Goal: Complete application form

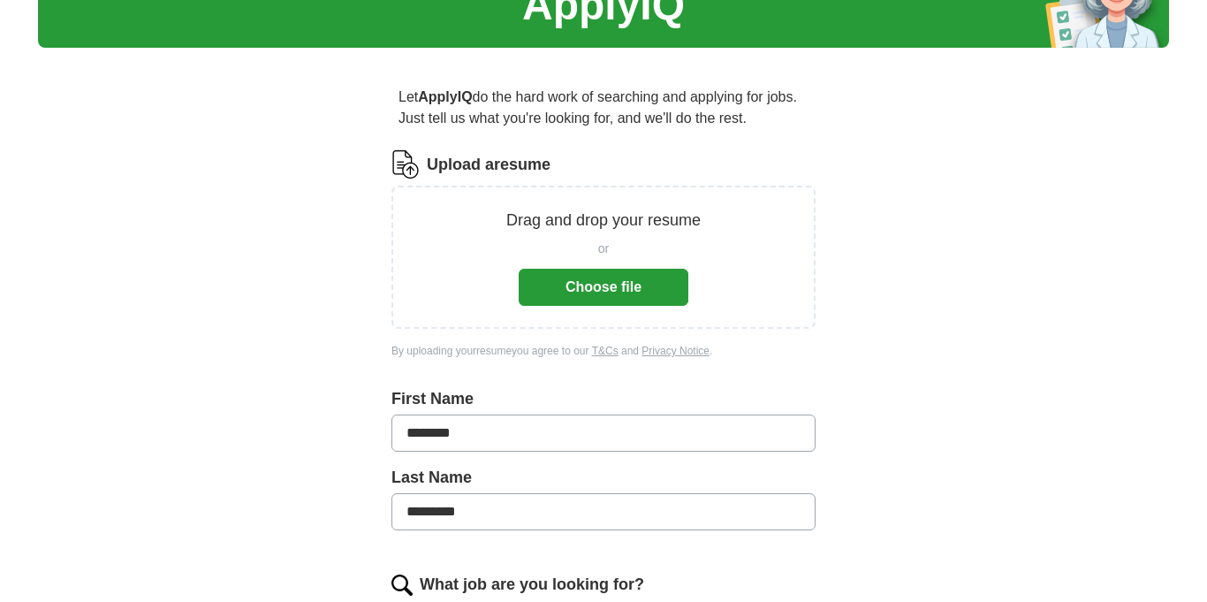
scroll to position [92, 0]
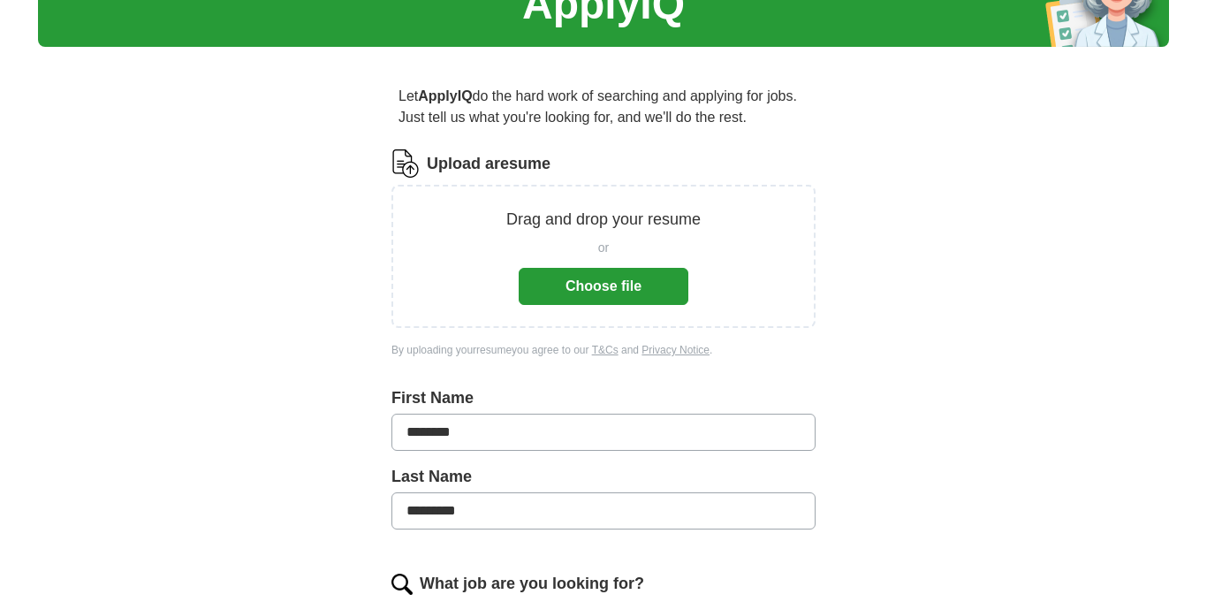
click at [591, 285] on button "Choose file" at bounding box center [604, 286] width 170 height 37
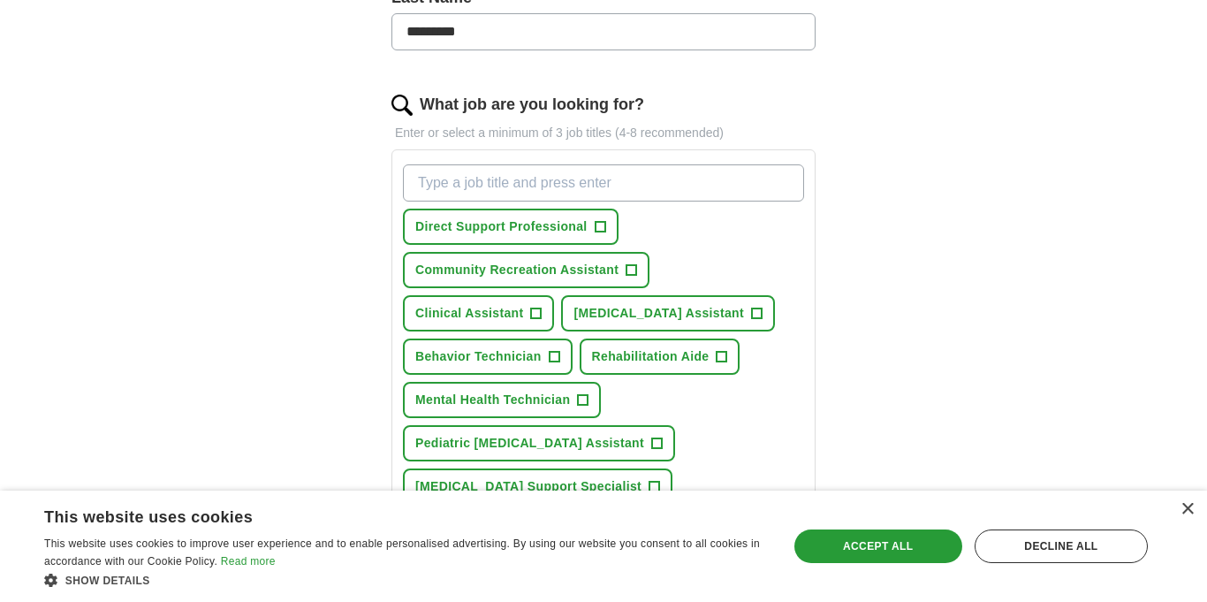
scroll to position [505, 0]
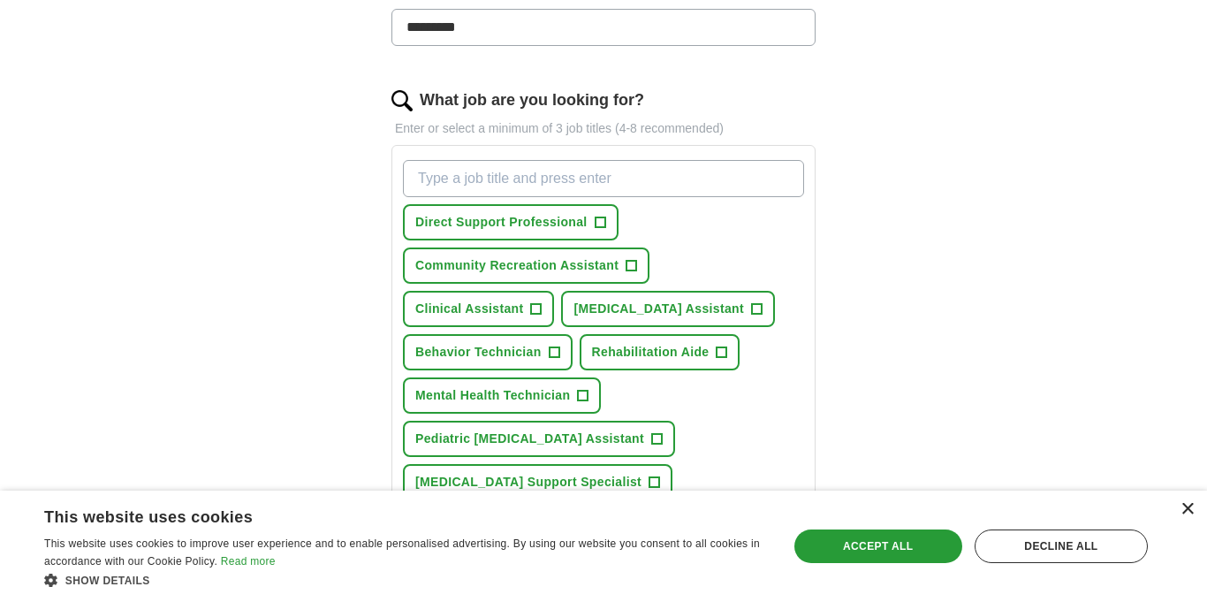
click at [1189, 509] on div "×" at bounding box center [1186, 509] width 13 height 13
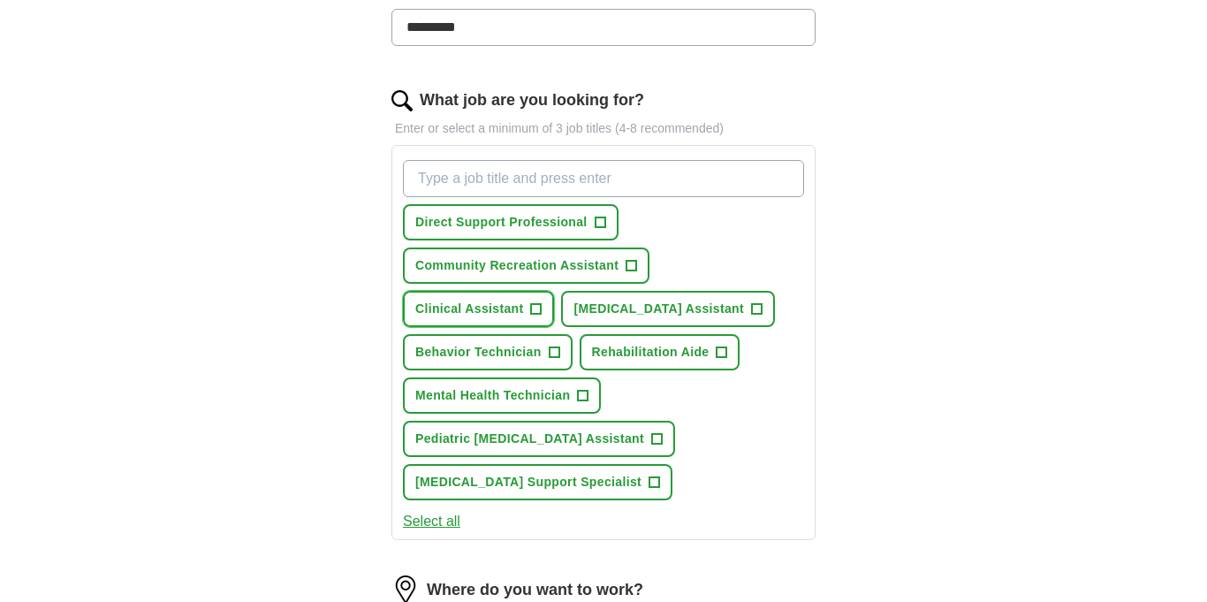
click at [538, 311] on span "+" at bounding box center [536, 309] width 11 height 14
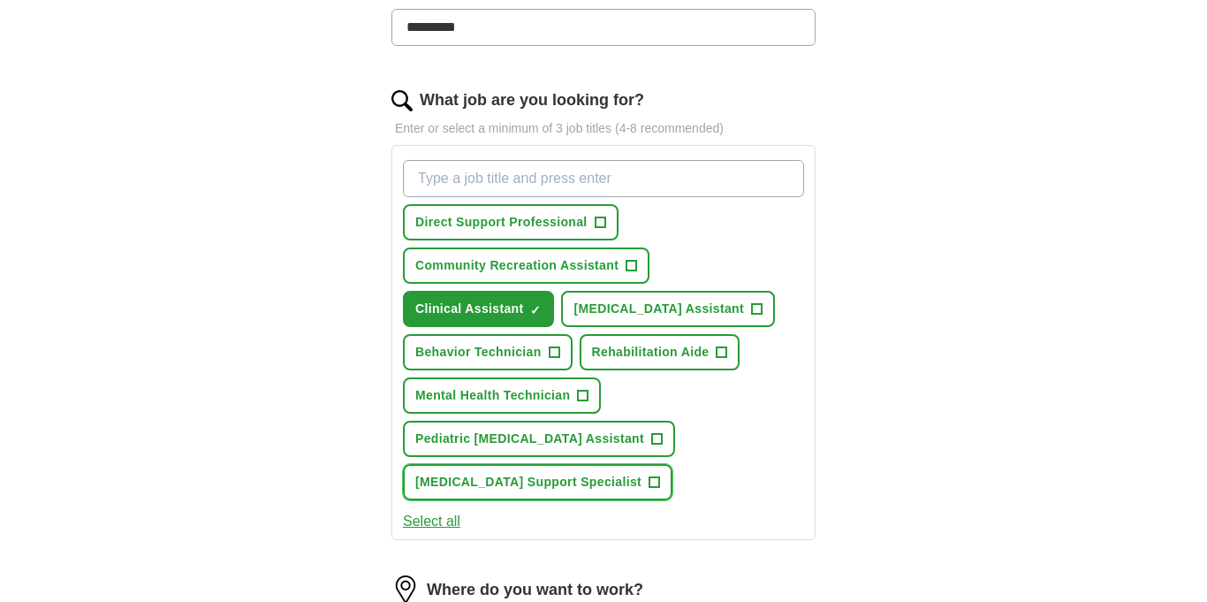
click at [536, 491] on span "[MEDICAL_DATA] Support Specialist" at bounding box center [528, 482] width 226 height 19
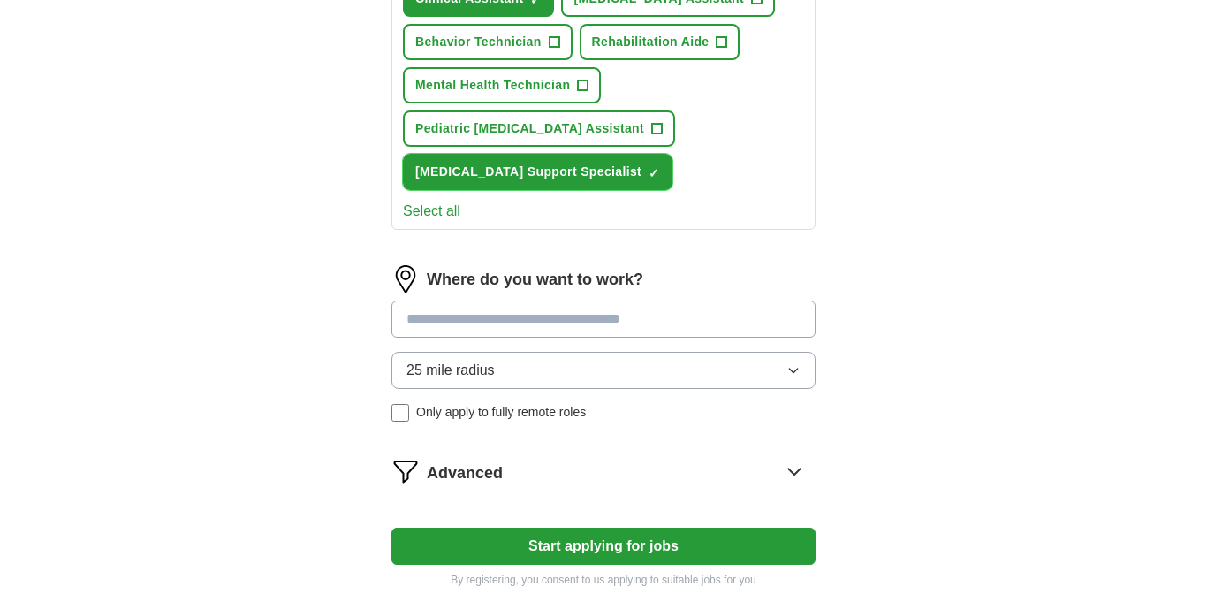
scroll to position [823, 0]
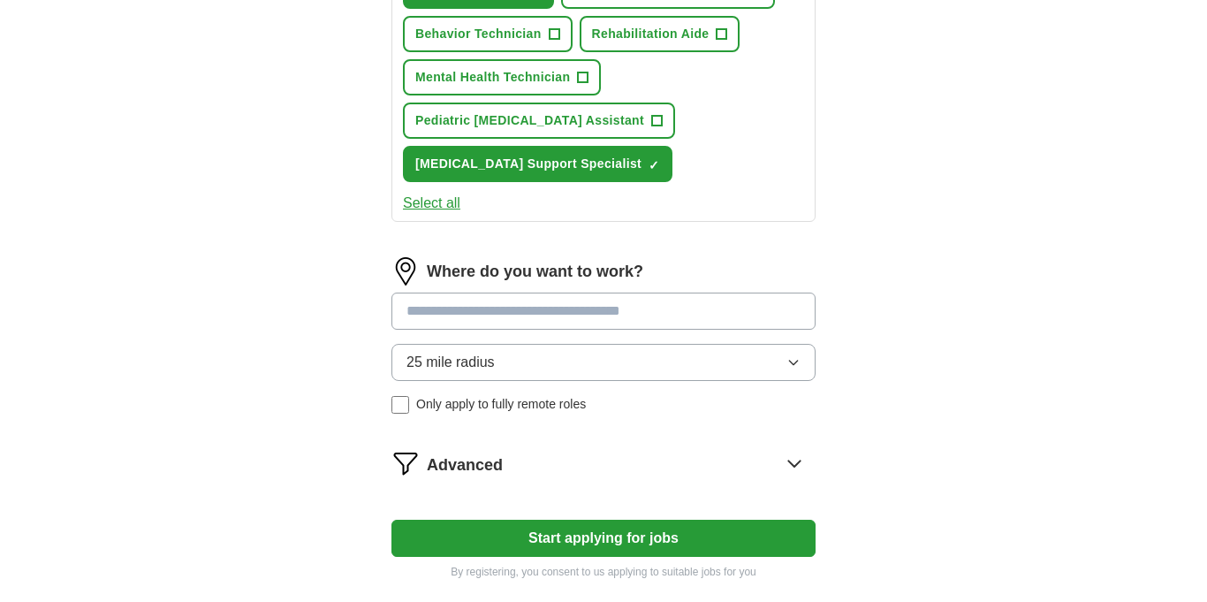
click at [477, 428] on div "Where do you want to work? 25 mile radius Only apply to fully remote roles" at bounding box center [603, 342] width 424 height 170
click at [477, 413] on span "Only apply to fully remote roles" at bounding box center [501, 404] width 170 height 19
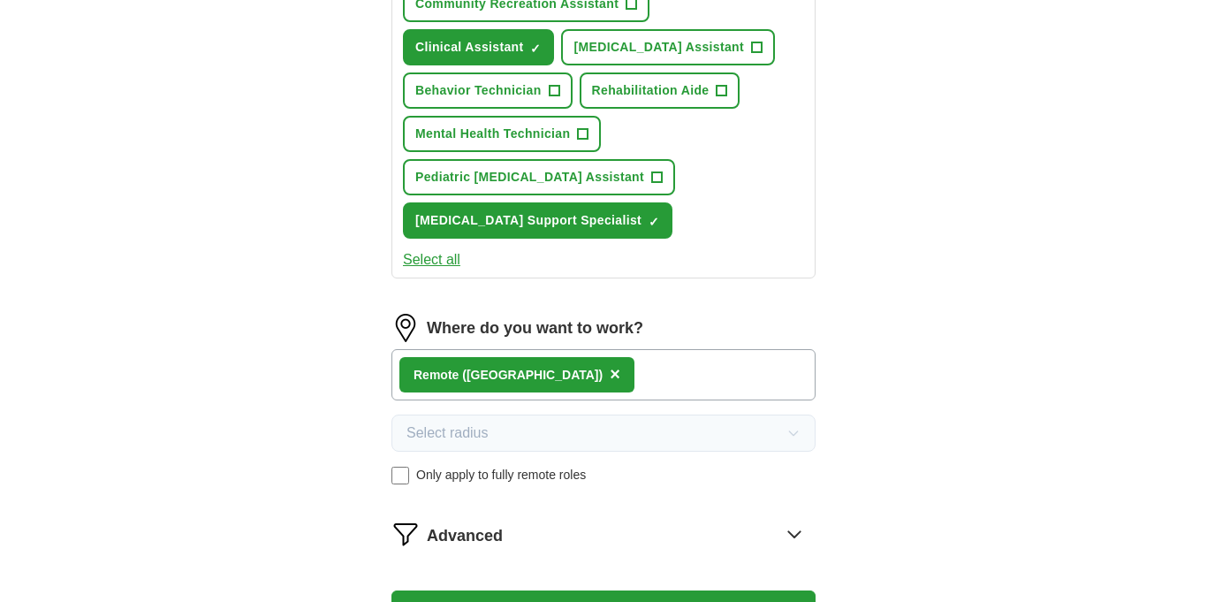
scroll to position [752, 0]
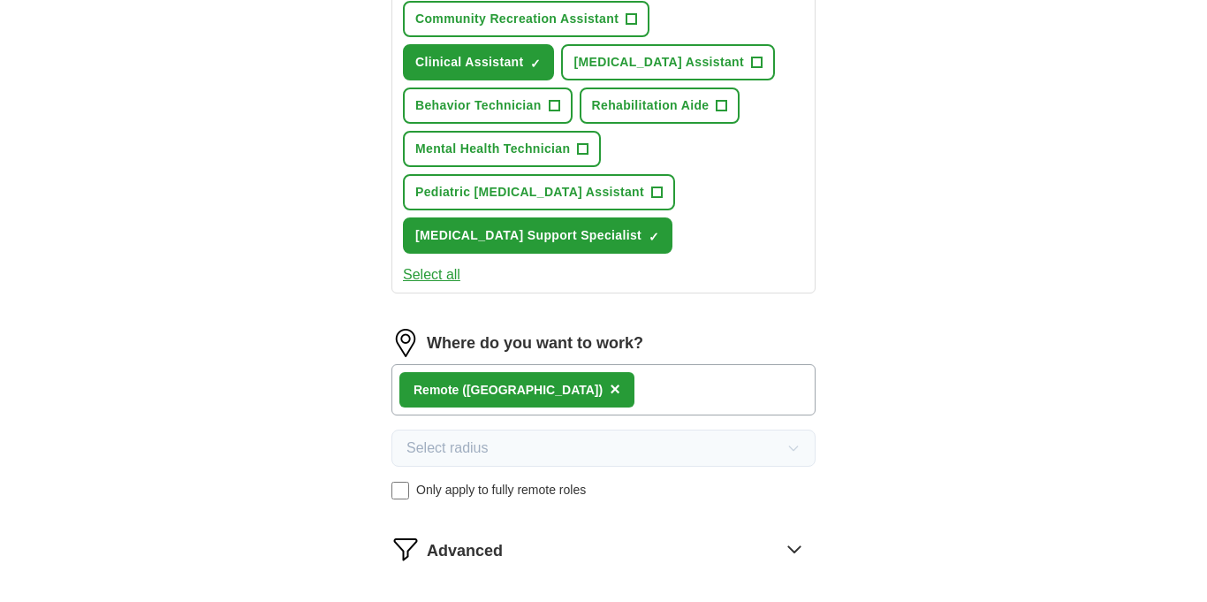
click at [413, 285] on button "Select all" at bounding box center [431, 274] width 57 height 21
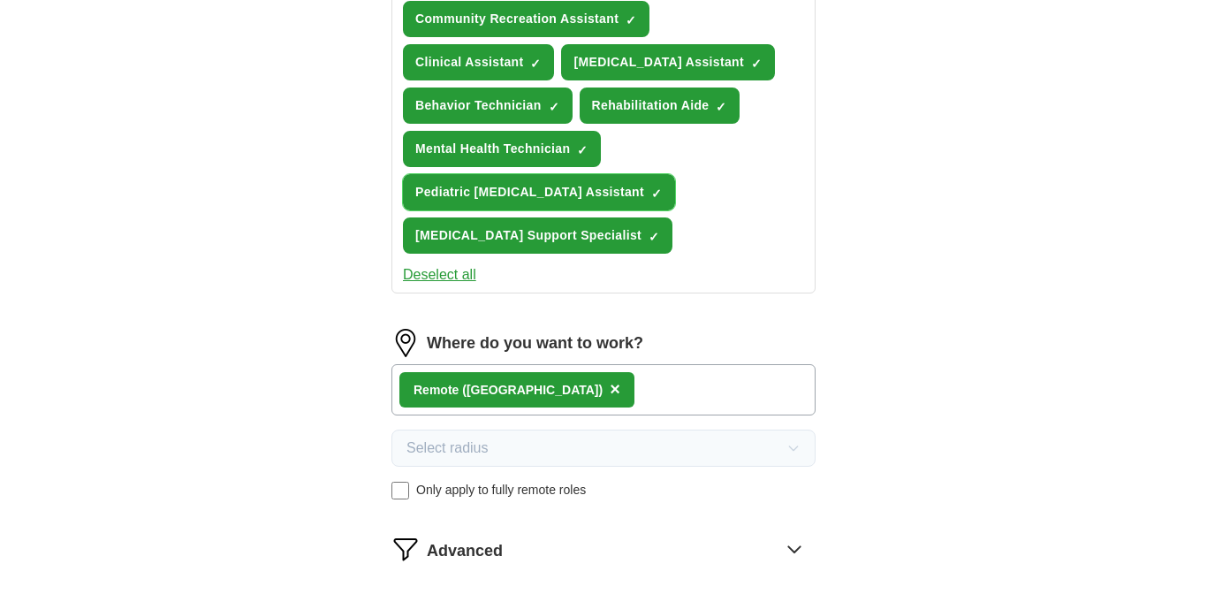
click at [516, 201] on span "Pediatric Occupational Therapy Assistant" at bounding box center [529, 192] width 229 height 19
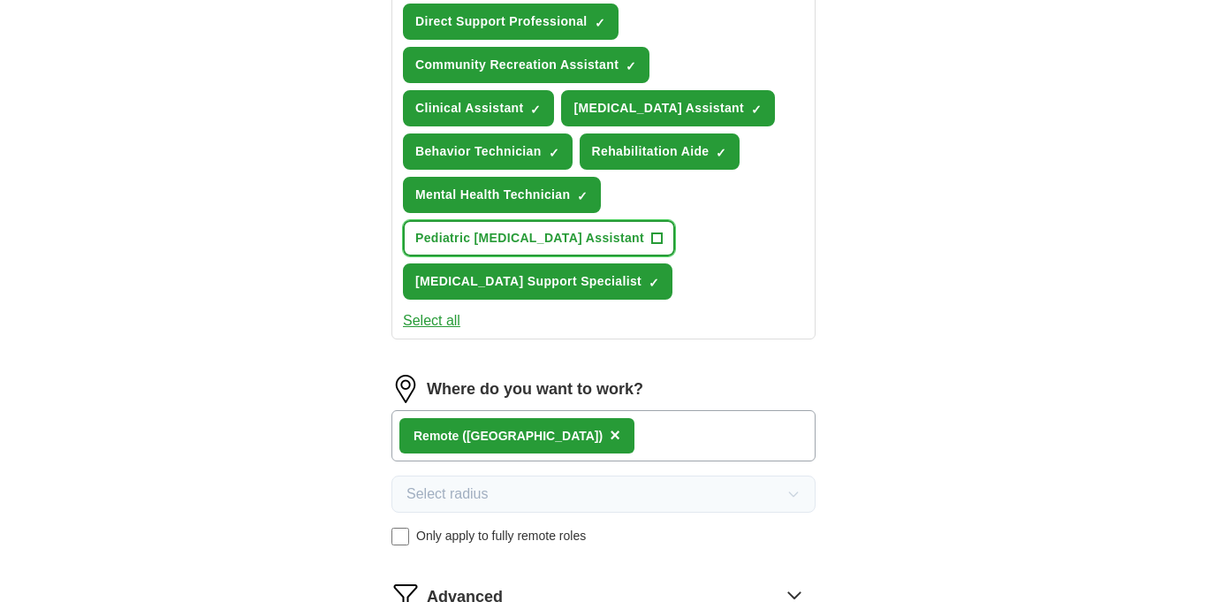
scroll to position [698, 0]
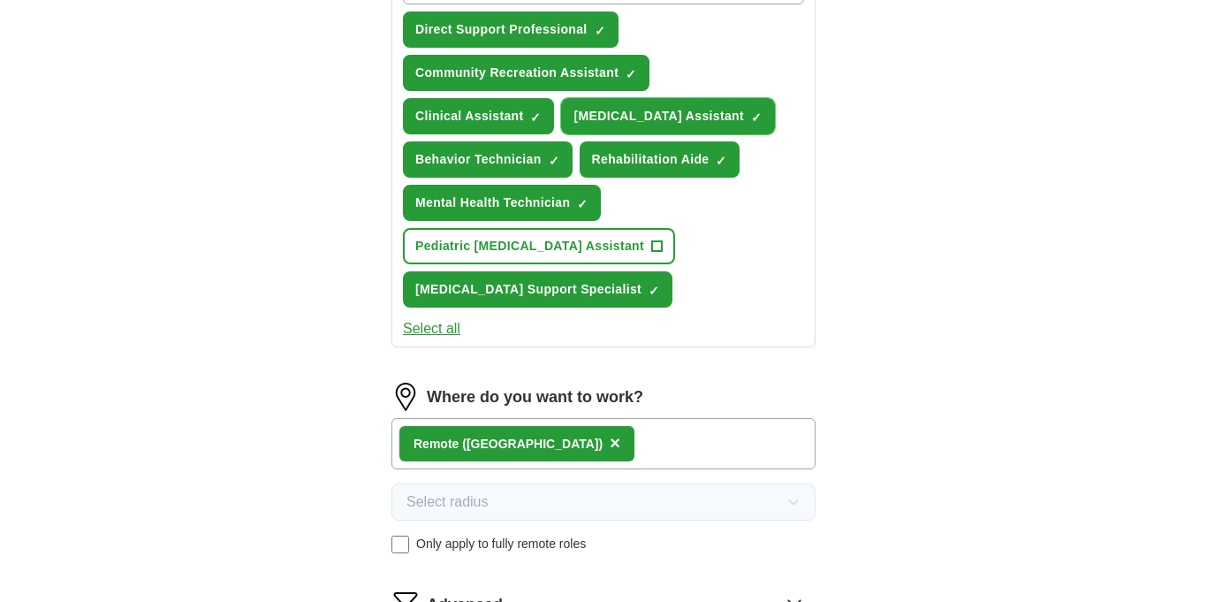
click at [573, 125] on span "[MEDICAL_DATA] Assistant" at bounding box center [658, 116] width 170 height 19
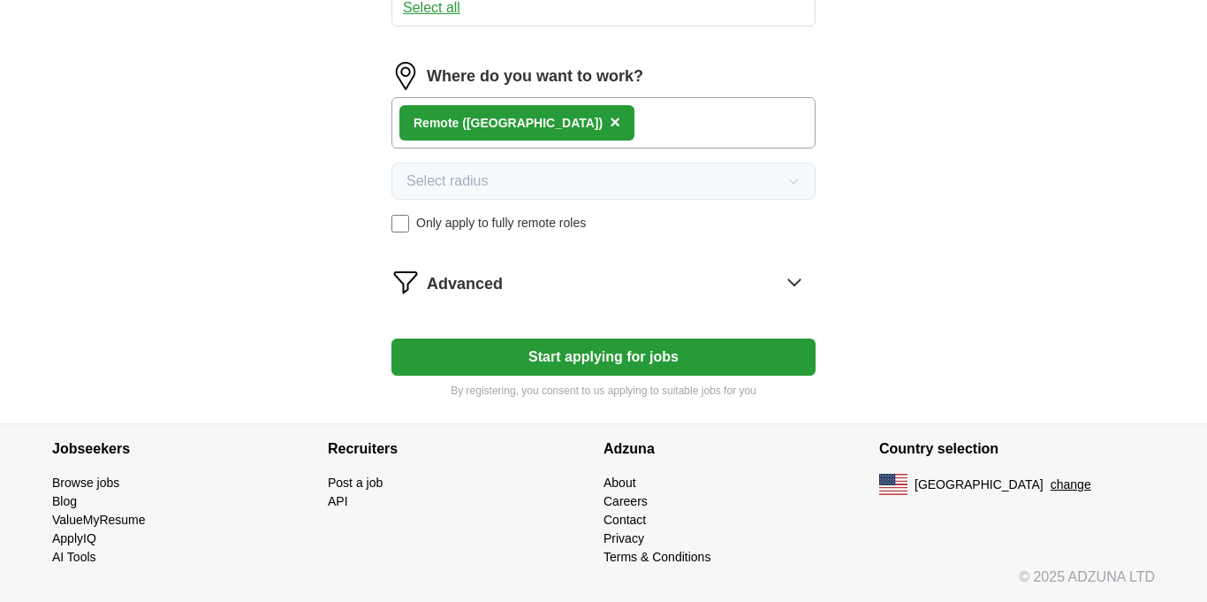
scroll to position [1063, 0]
click at [561, 360] on button "Start applying for jobs" at bounding box center [603, 356] width 424 height 37
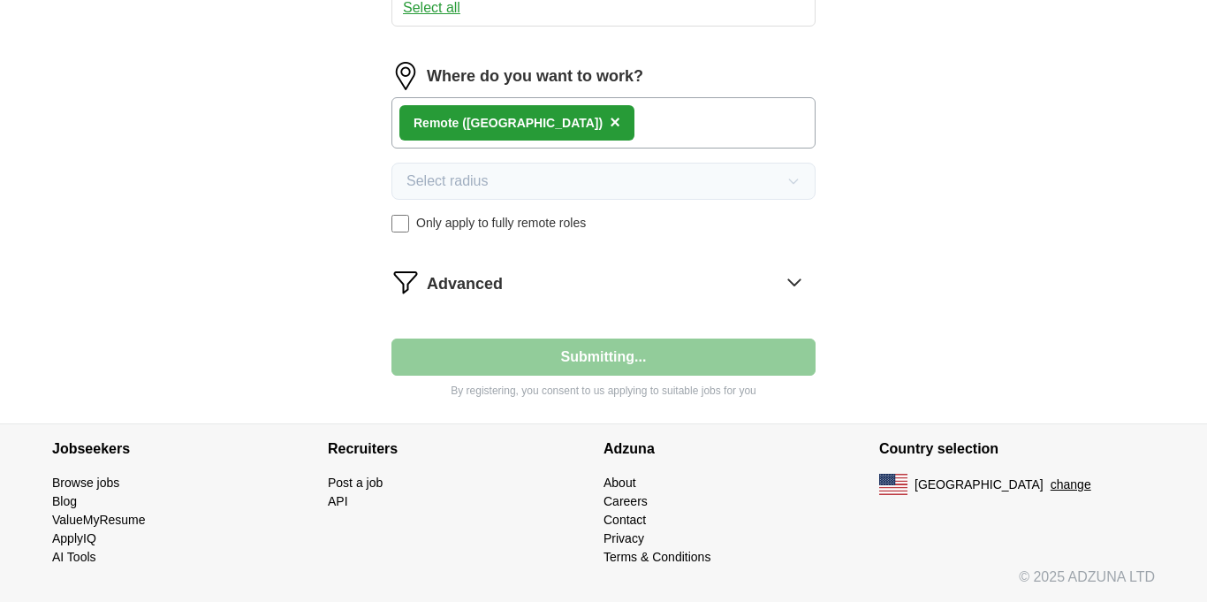
select select "**"
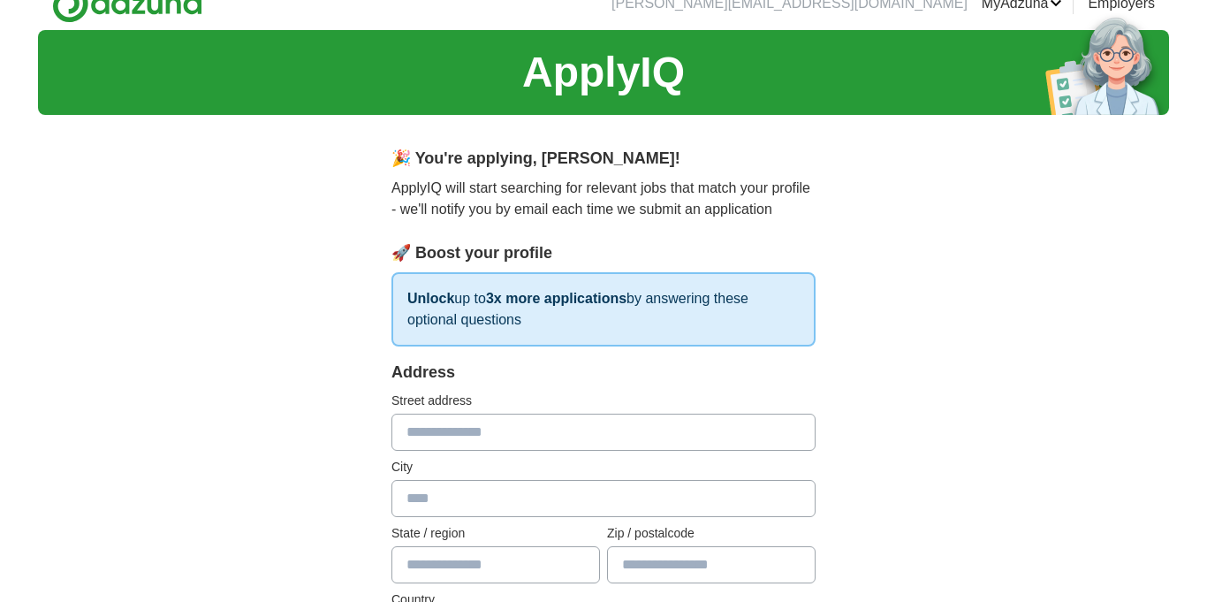
scroll to position [0, 0]
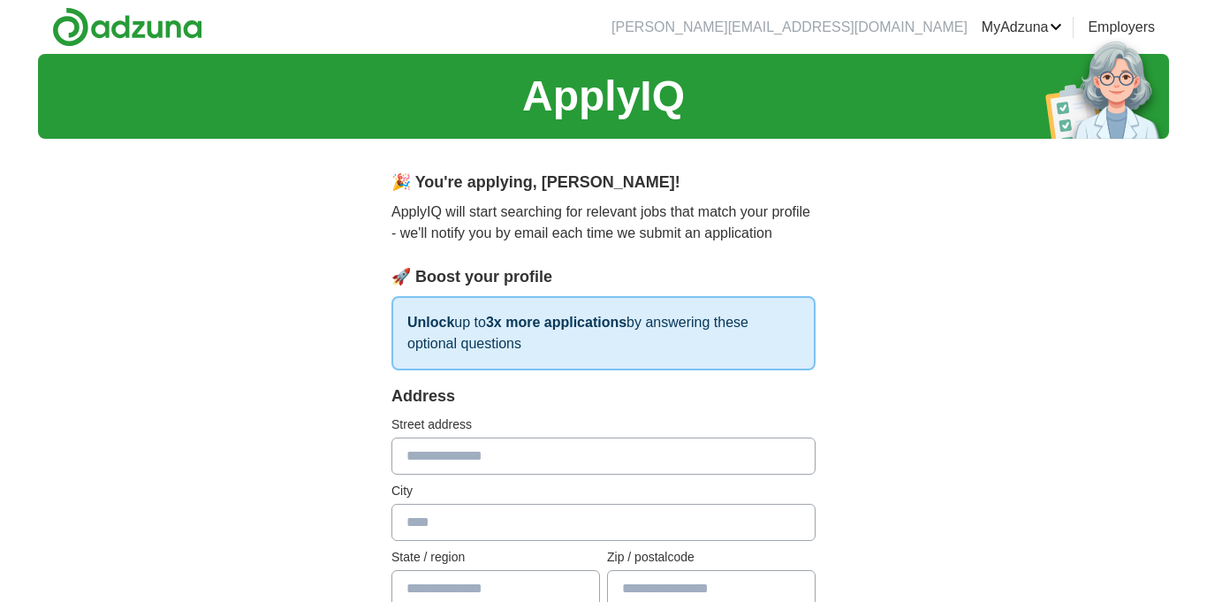
click at [539, 463] on input "text" at bounding box center [603, 455] width 424 height 37
type input "**********"
type input "*********"
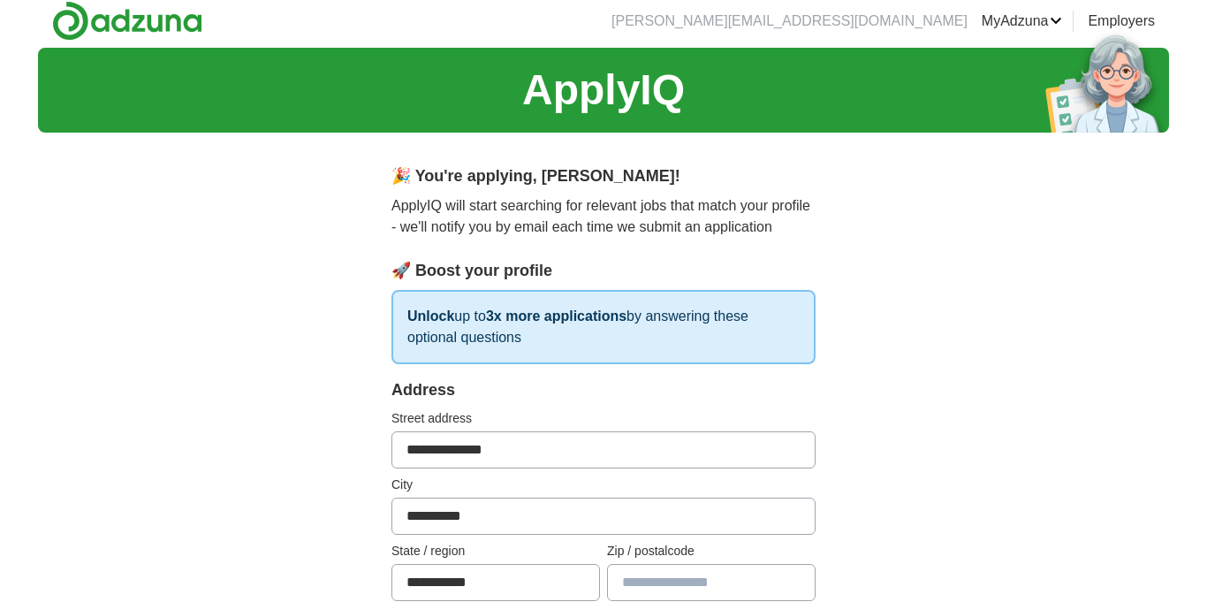
type input "**********"
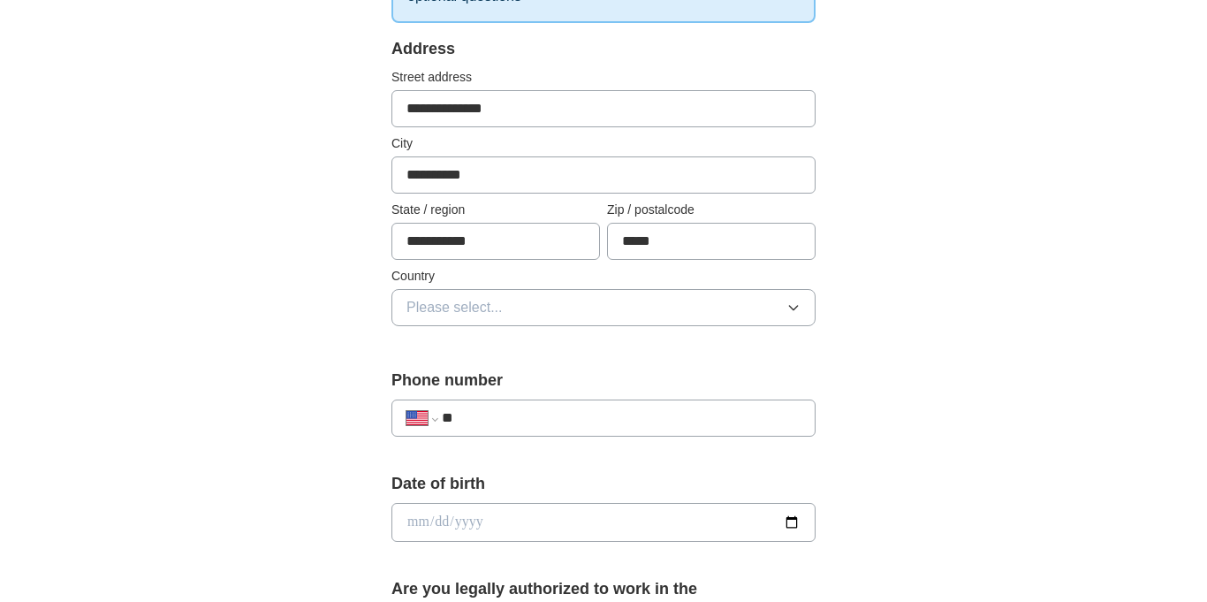
scroll to position [349, 0]
type input "*****"
click at [564, 312] on button "Please select..." at bounding box center [603, 305] width 424 height 37
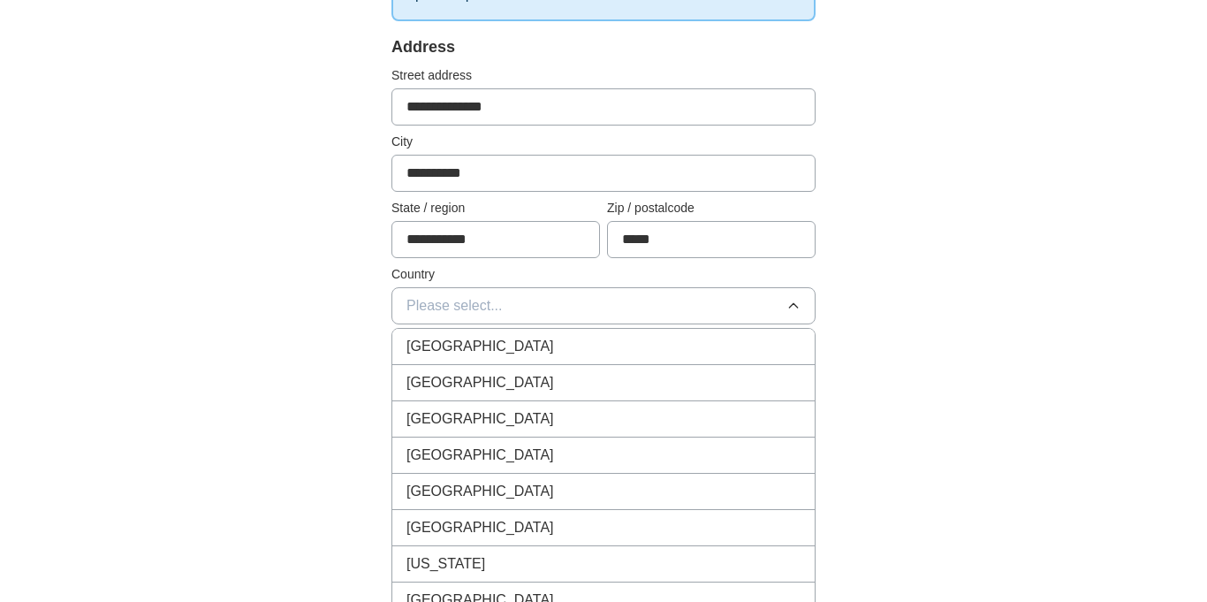
click at [558, 378] on div "United States" at bounding box center [603, 382] width 394 height 21
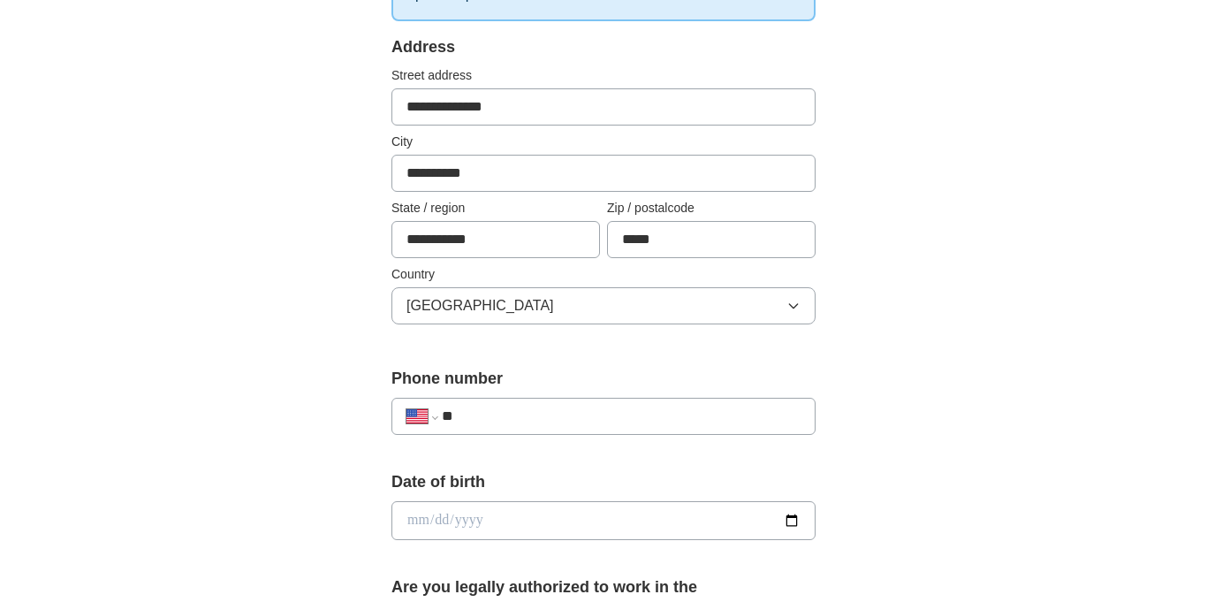
click at [549, 412] on input "**" at bounding box center [621, 415] width 359 height 21
type input "**********"
click at [572, 519] on input "date" at bounding box center [603, 520] width 424 height 39
type input "**********"
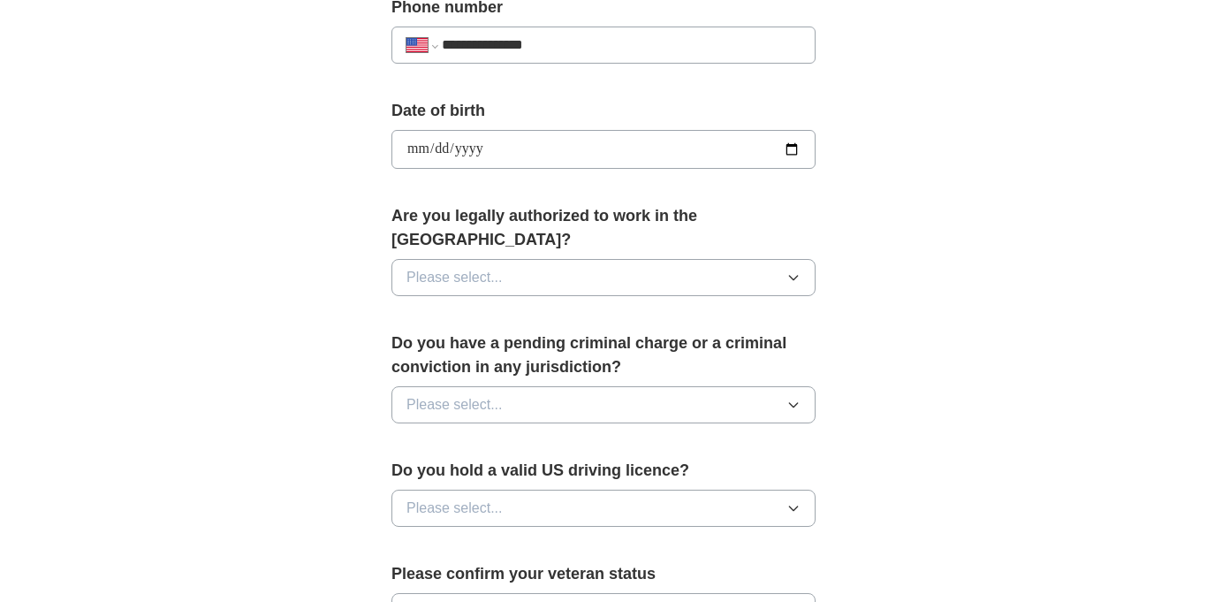
scroll to position [733, 0]
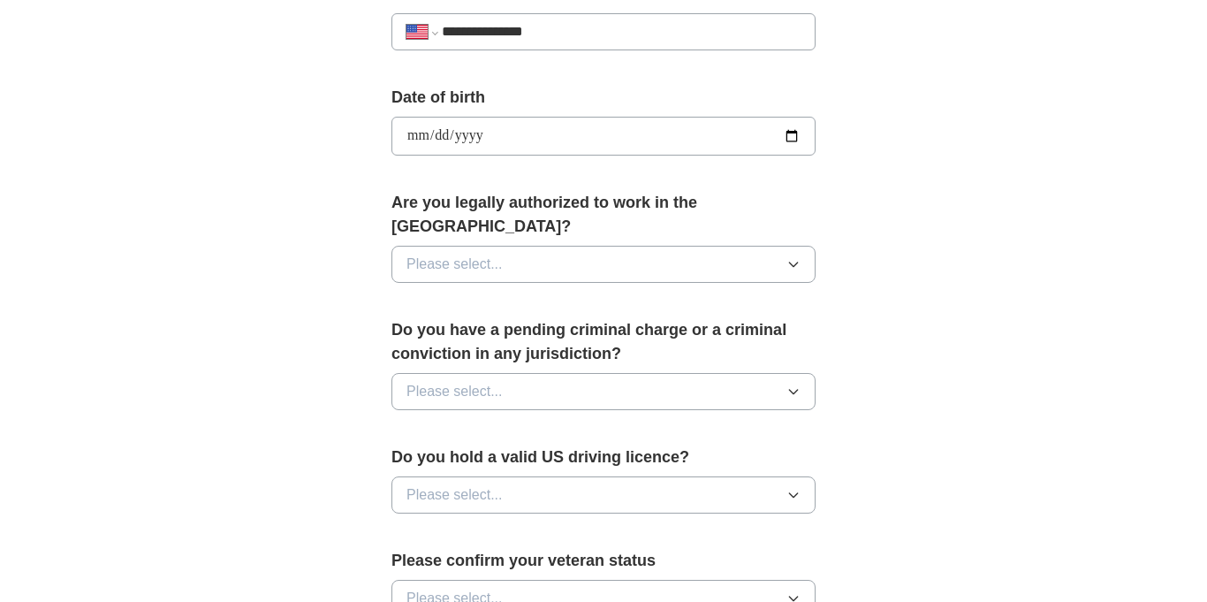
click at [550, 246] on button "Please select..." at bounding box center [603, 264] width 424 height 37
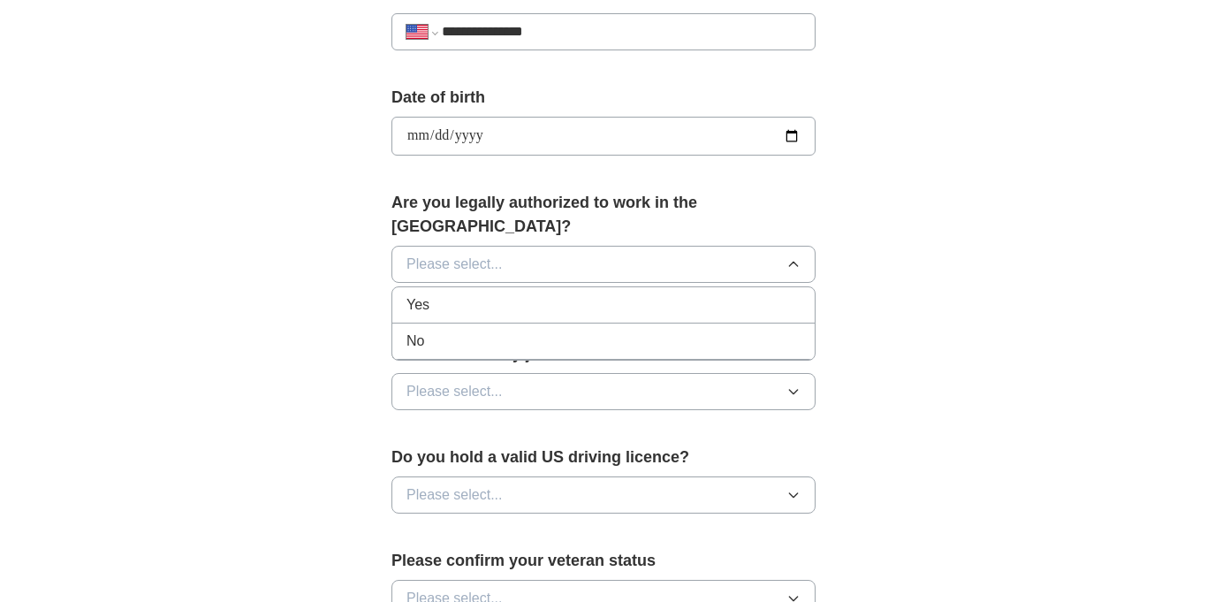
click at [554, 294] on div "Yes" at bounding box center [603, 304] width 394 height 21
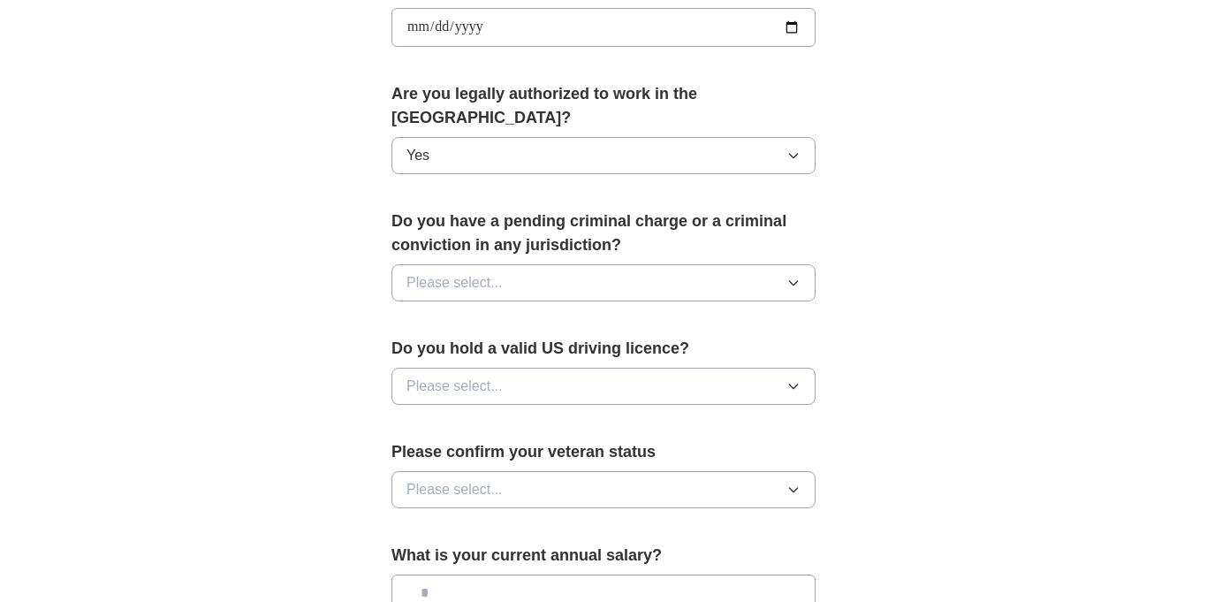
scroll to position [843, 0]
click at [541, 266] on button "Please select..." at bounding box center [603, 281] width 424 height 37
click at [563, 348] on div "No" at bounding box center [603, 358] width 394 height 21
click at [569, 367] on button "Please select..." at bounding box center [603, 385] width 424 height 37
click at [572, 408] on li "Yes" at bounding box center [603, 426] width 422 height 36
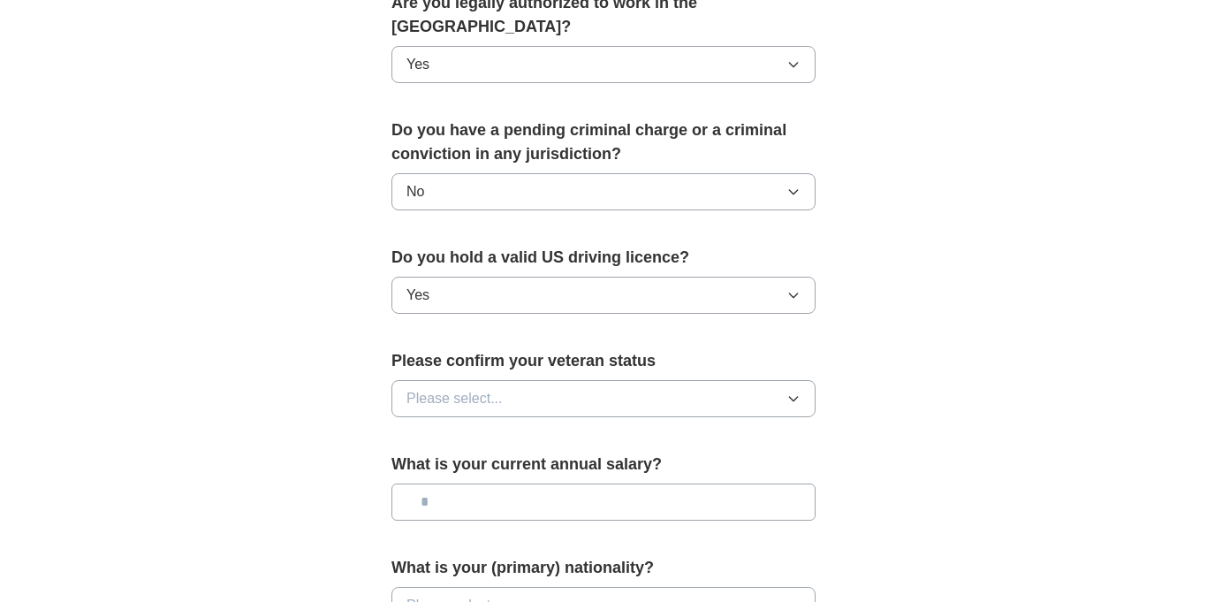
scroll to position [944, 0]
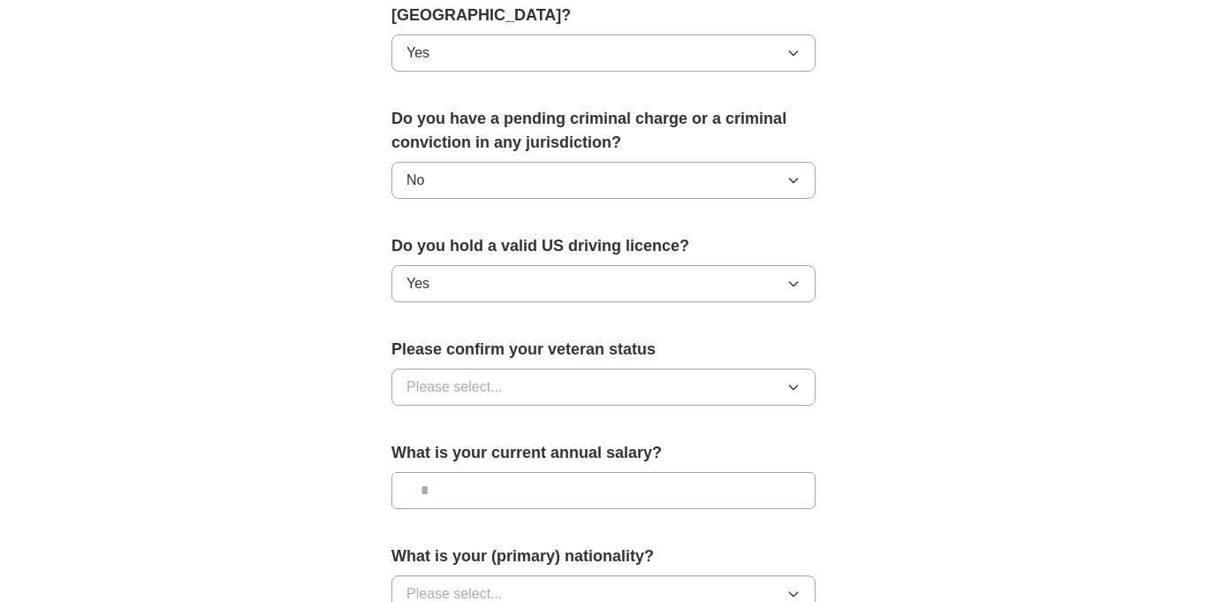
click at [556, 368] on button "Please select..." at bounding box center [603, 386] width 424 height 37
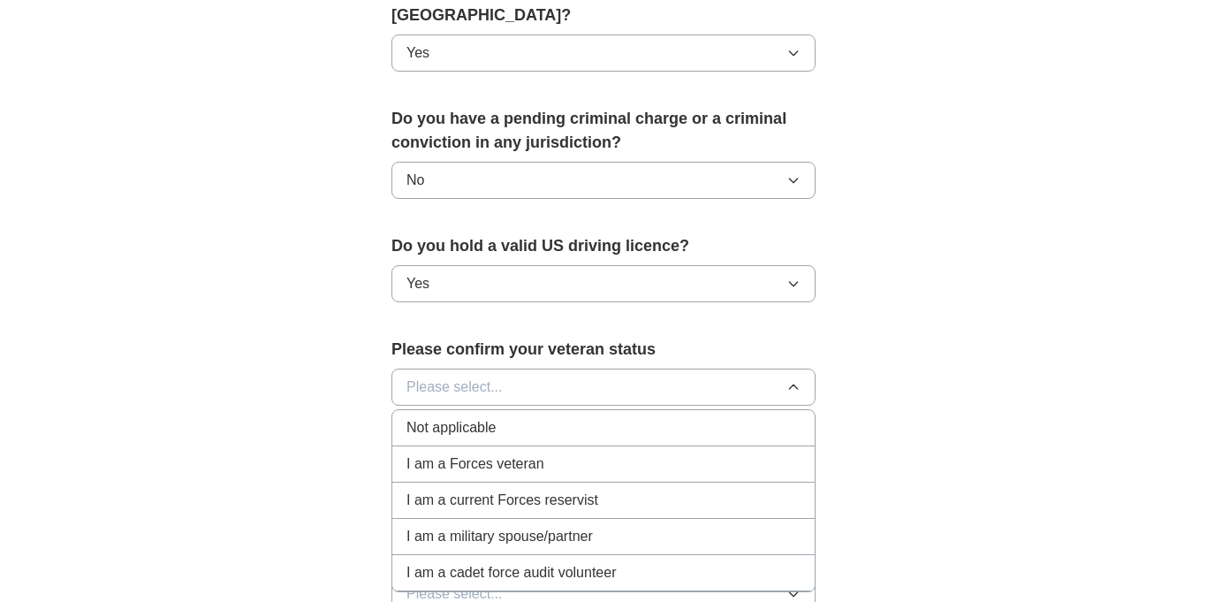
click at [561, 417] on div "Not applicable" at bounding box center [603, 427] width 394 height 21
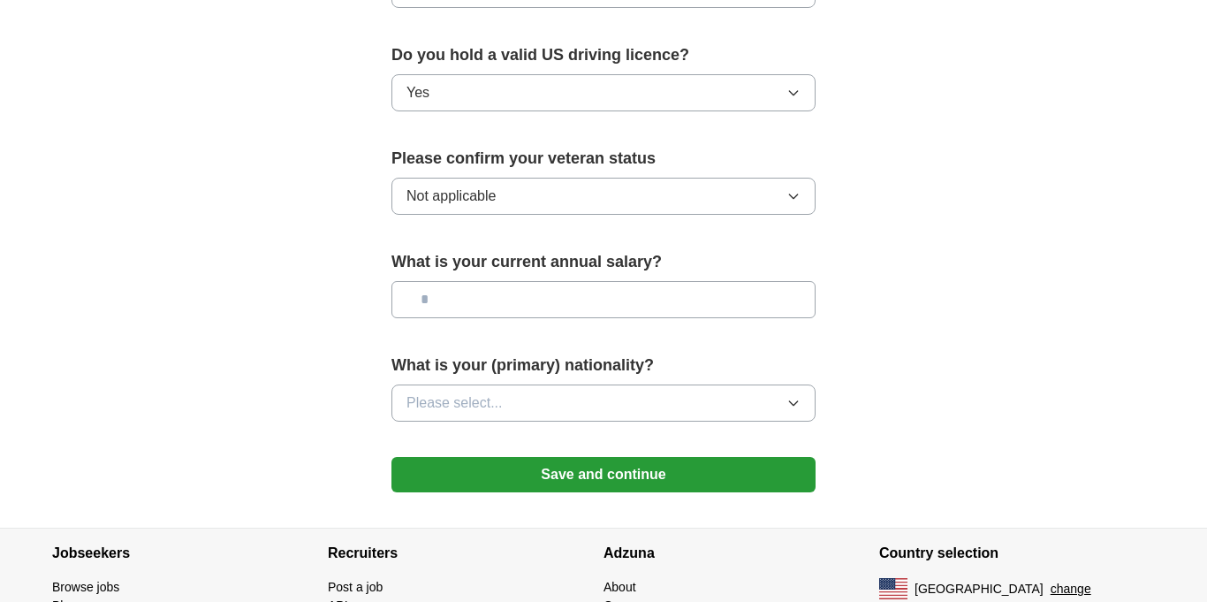
scroll to position [1139, 0]
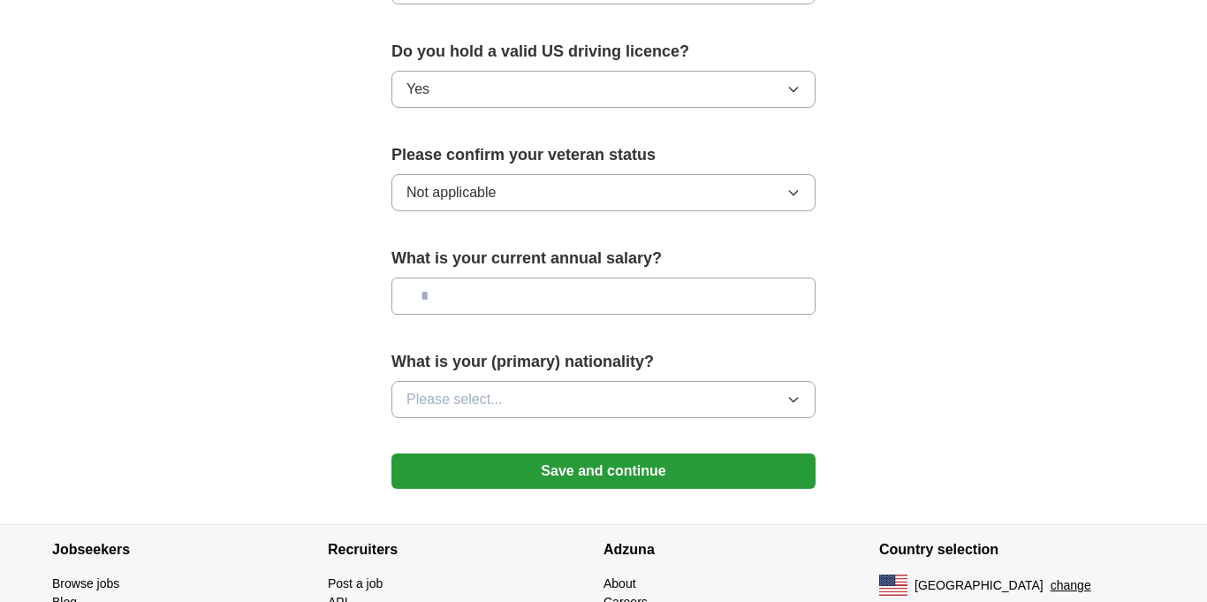
click at [519, 277] on input "text" at bounding box center [603, 295] width 424 height 37
click at [578, 381] on button "Please select..." at bounding box center [603, 399] width 424 height 37
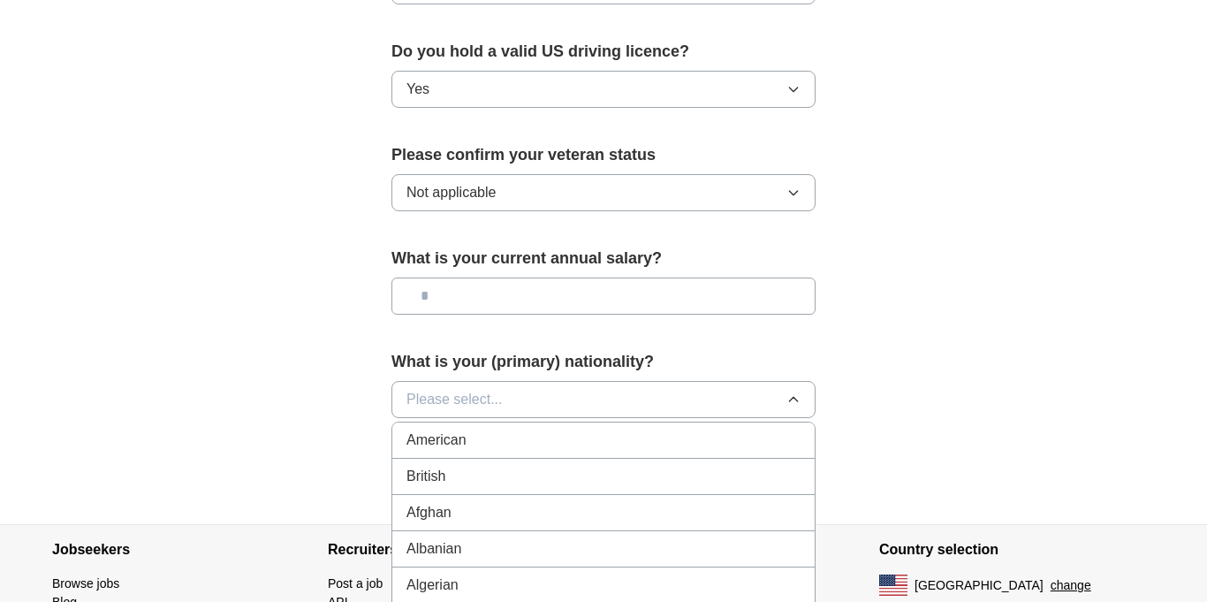
click at [577, 429] on div "American" at bounding box center [603, 439] width 394 height 21
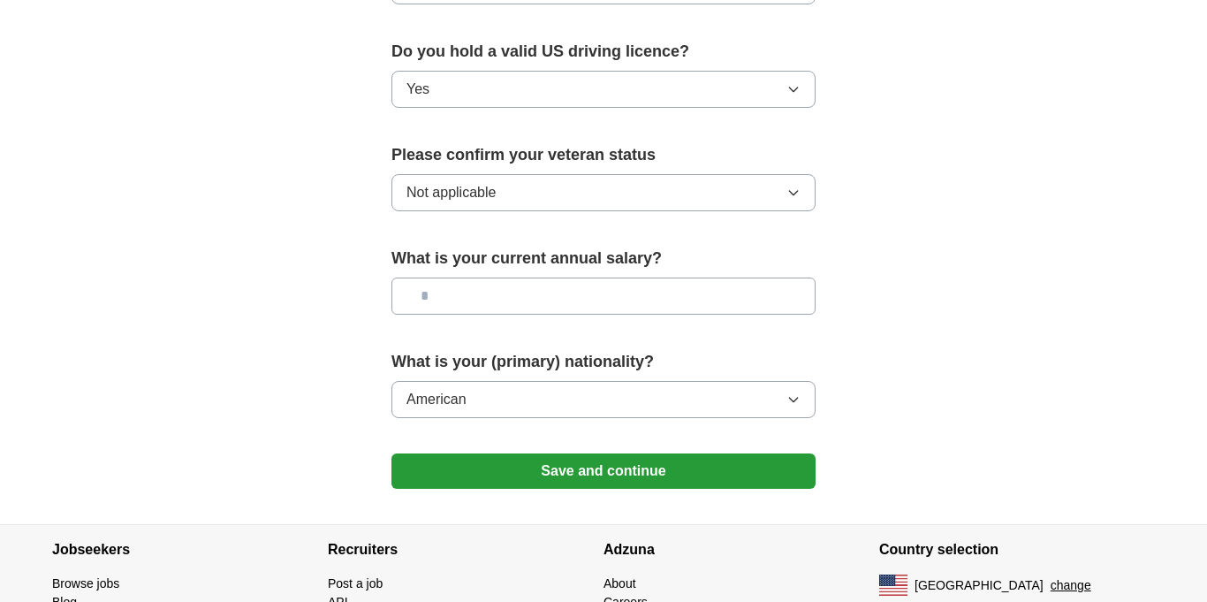
click at [534, 277] on input "text" at bounding box center [603, 295] width 424 height 37
type input "*******"
click at [602, 463] on button "Save and continue" at bounding box center [603, 470] width 424 height 35
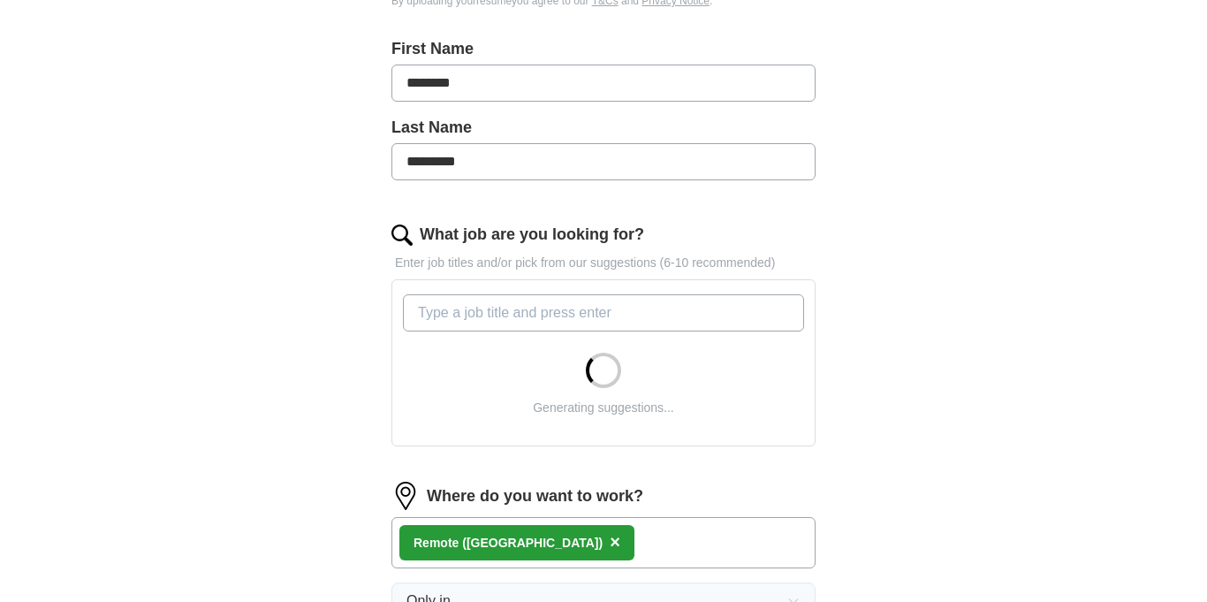
scroll to position [362, 0]
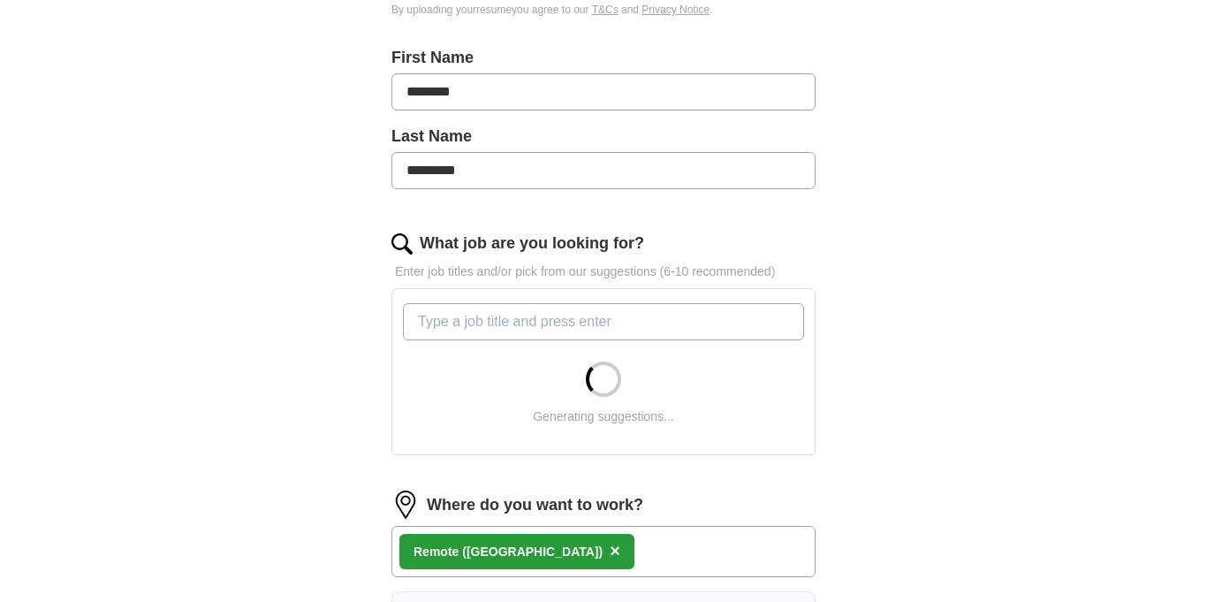
click at [607, 337] on input "What job are you looking for?" at bounding box center [603, 321] width 401 height 37
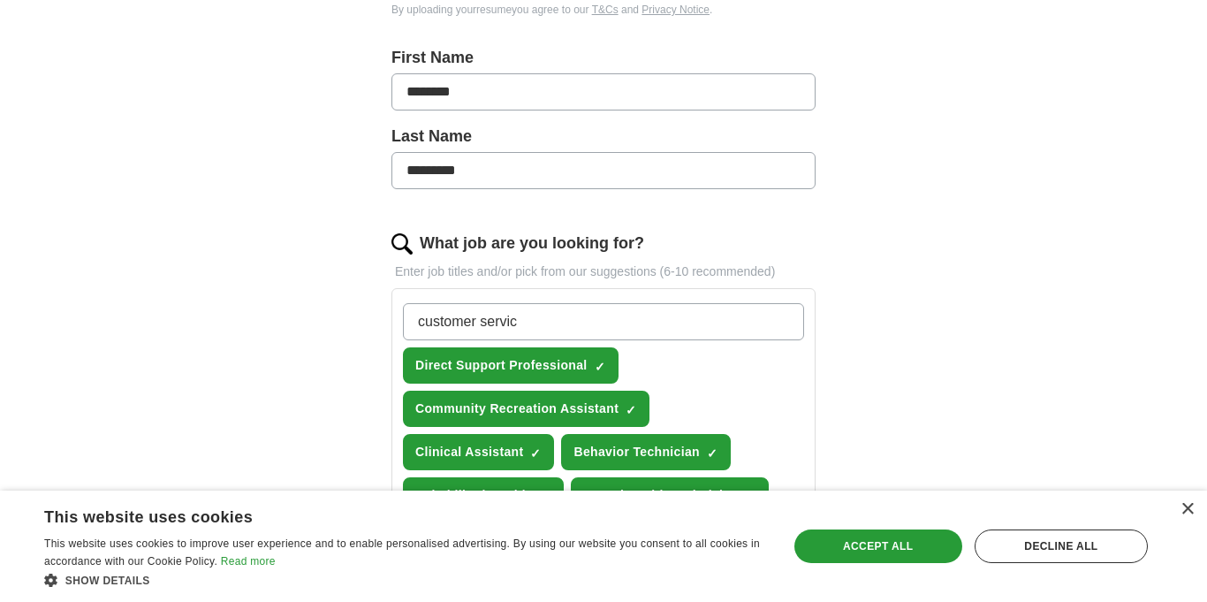
type input "customer service"
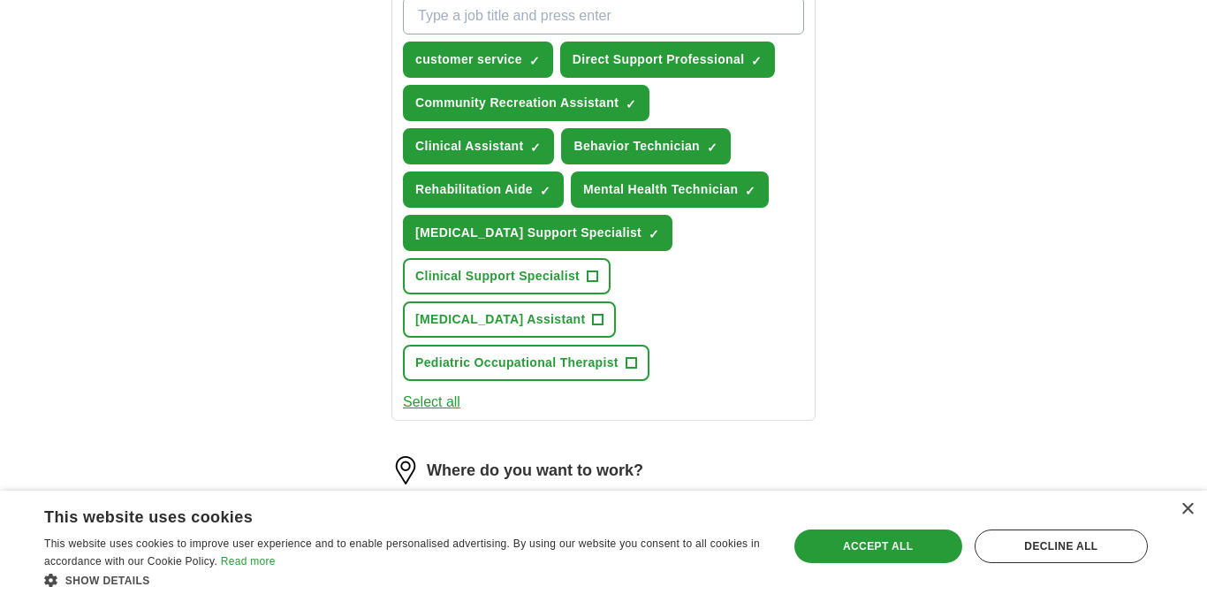
scroll to position [667, 0]
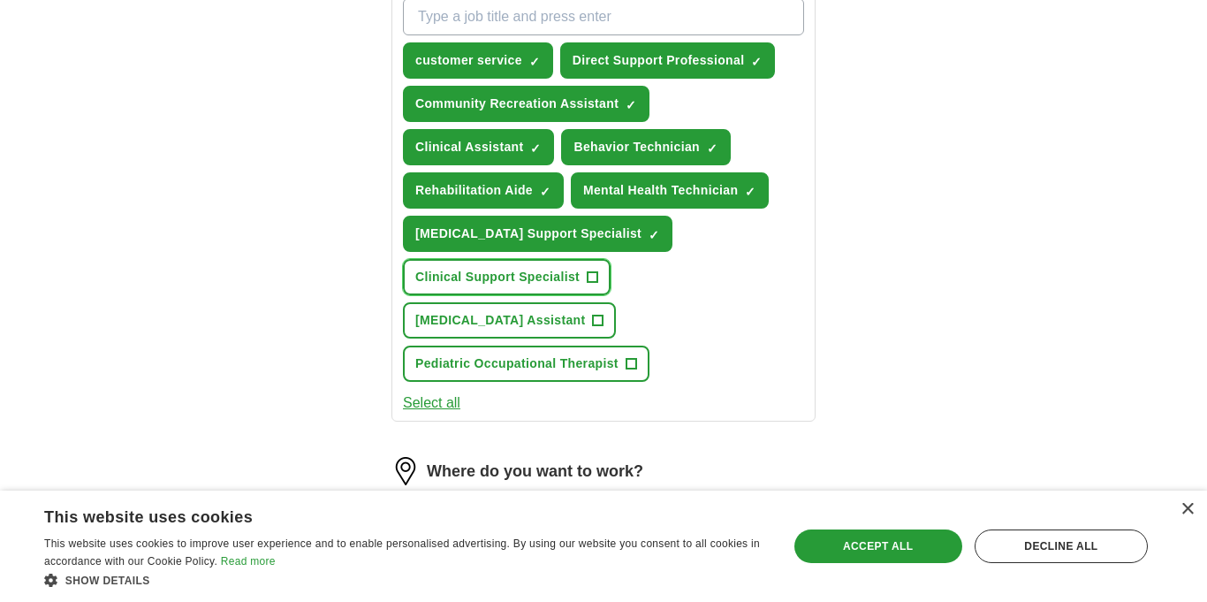
click at [579, 272] on span "Clinical Support Specialist" at bounding box center [497, 277] width 164 height 19
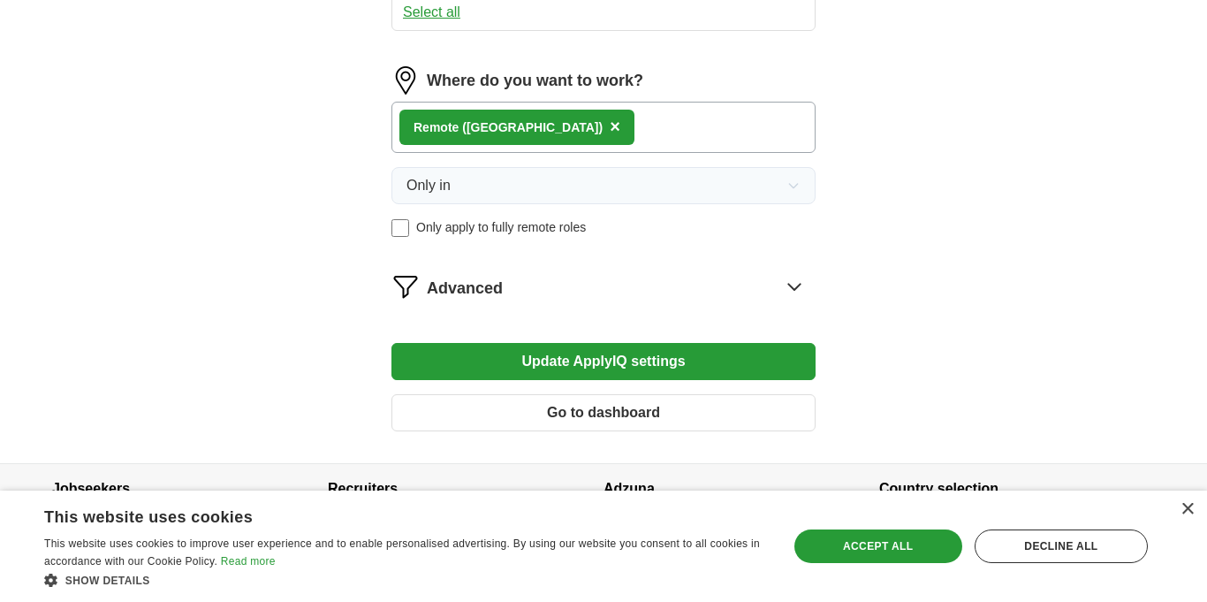
scroll to position [1058, 0]
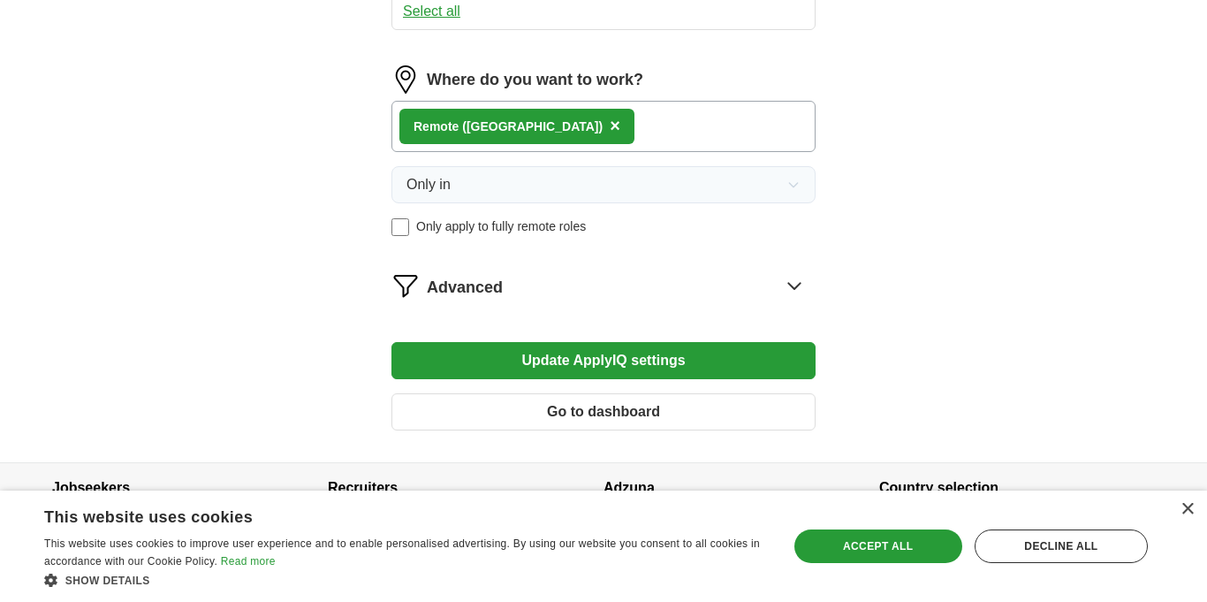
click at [534, 364] on button "Update ApplyIQ settings" at bounding box center [603, 360] width 424 height 37
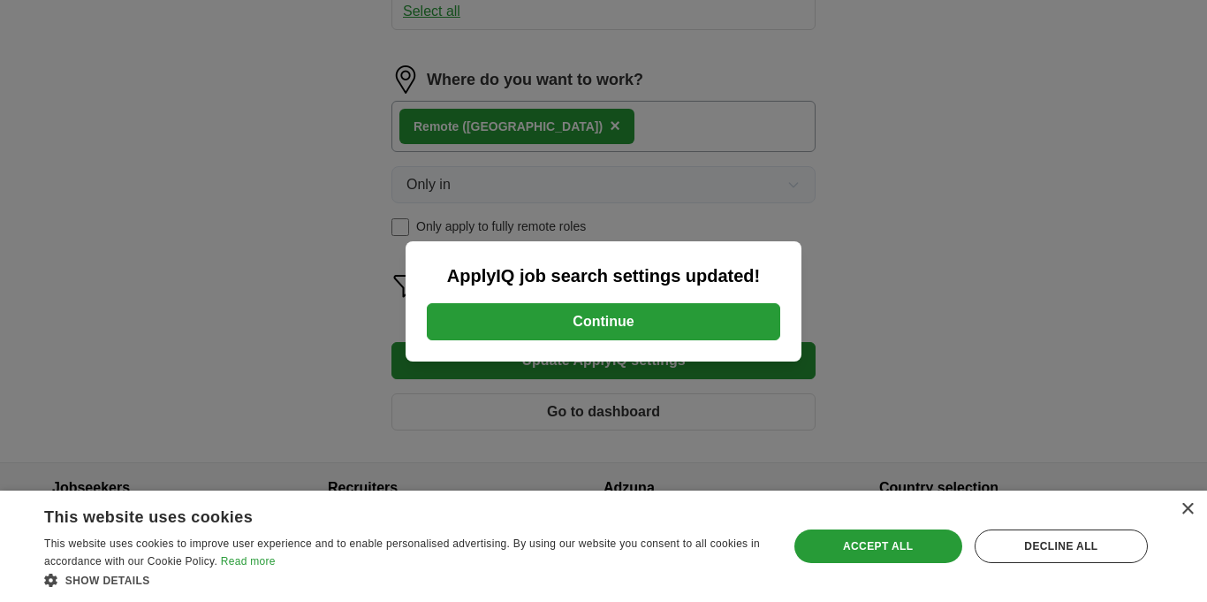
click at [573, 320] on button "Continue" at bounding box center [603, 321] width 353 height 37
